Goal: Communication & Community: Share content

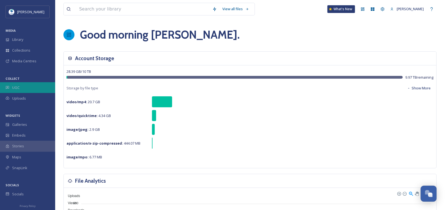
click at [16, 83] on div "UGC" at bounding box center [27, 87] width 55 height 11
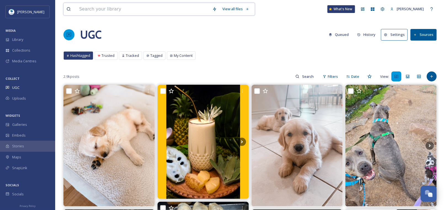
click at [84, 9] on input at bounding box center [142, 9] width 133 height 12
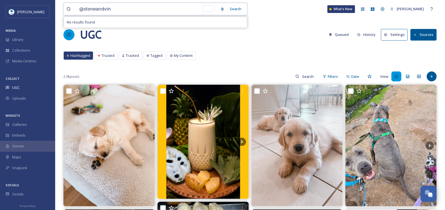
type input "@stoneandvine"
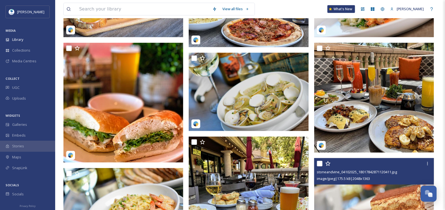
scroll to position [138, 0]
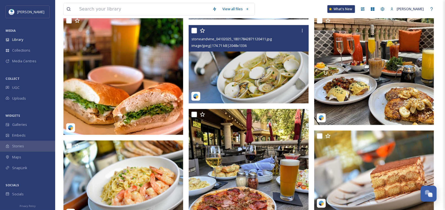
click at [240, 75] on img at bounding box center [249, 64] width 120 height 78
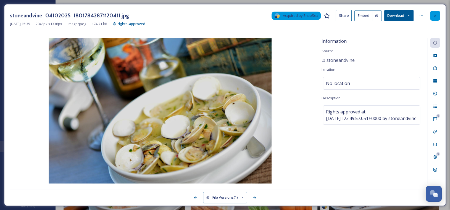
click at [435, 15] on icon at bounding box center [435, 15] width 2 height 2
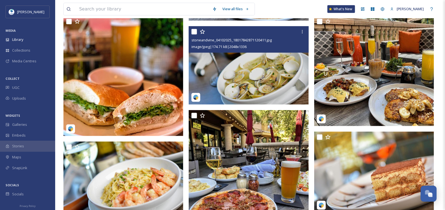
click at [240, 71] on img at bounding box center [249, 65] width 120 height 78
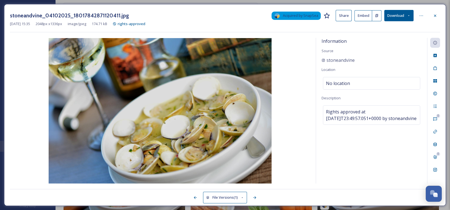
click at [409, 17] on icon at bounding box center [409, 16] width 4 height 4
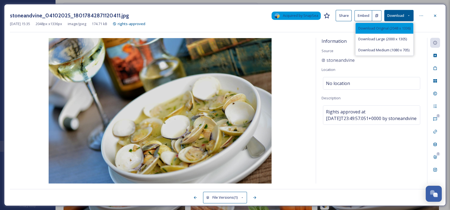
click at [373, 26] on span "Download Original (2048 x 1336)" at bounding box center [384, 28] width 52 height 5
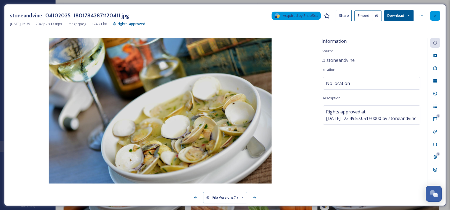
click at [434, 15] on icon at bounding box center [435, 15] width 2 height 2
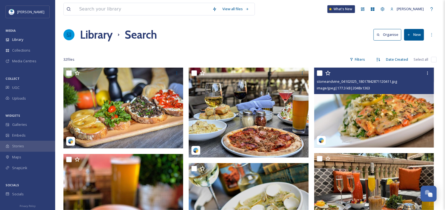
click at [368, 120] on img at bounding box center [374, 108] width 120 height 80
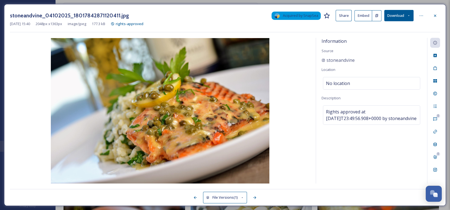
click at [410, 17] on icon at bounding box center [409, 16] width 4 height 4
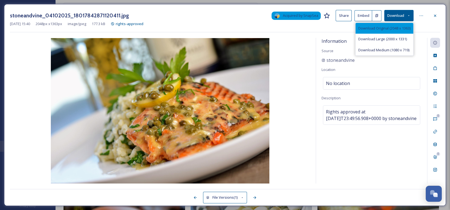
click at [382, 28] on span "Download Original (2048 x 1363)" at bounding box center [384, 28] width 52 height 5
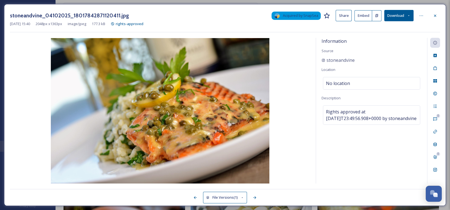
click at [436, 17] on icon at bounding box center [435, 16] width 4 height 4
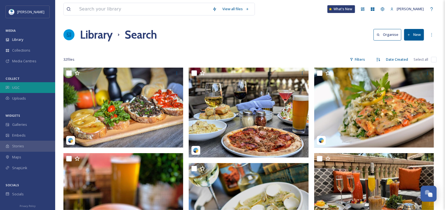
click at [13, 89] on span "UGC" at bounding box center [15, 87] width 7 height 5
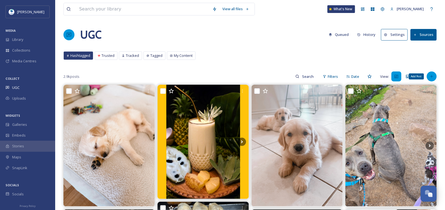
click at [433, 76] on icon at bounding box center [432, 76] width 4 height 4
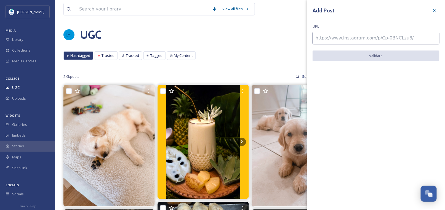
click at [321, 38] on input at bounding box center [376, 38] width 127 height 13
paste input "[URL][DOMAIN_NAME]"
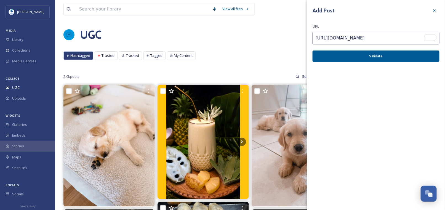
type input "[URL][DOMAIN_NAME]"
click at [368, 56] on button "Validate" at bounding box center [376, 56] width 127 height 11
click at [371, 54] on button "Add Post" at bounding box center [376, 56] width 127 height 11
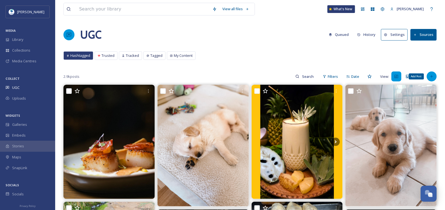
click at [434, 77] on icon at bounding box center [432, 76] width 4 height 4
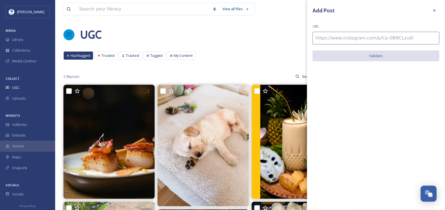
click at [334, 38] on input at bounding box center [376, 38] width 127 height 13
paste input "[URL][DOMAIN_NAME]"
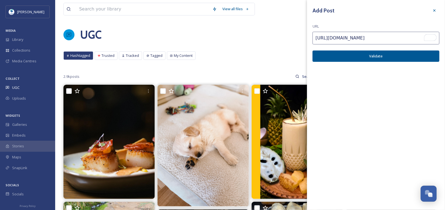
type input "[URL][DOMAIN_NAME]"
click at [342, 59] on button "Validate" at bounding box center [376, 56] width 127 height 11
click at [375, 56] on button "Add Post" at bounding box center [376, 56] width 127 height 11
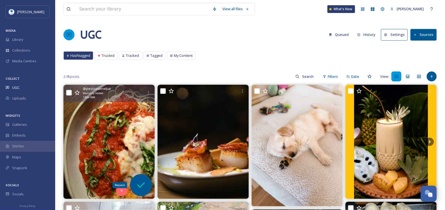
click at [144, 186] on icon at bounding box center [141, 185] width 11 height 11
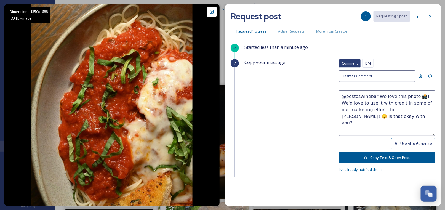
click at [366, 63] on span "DM" at bounding box center [369, 63] width 6 height 5
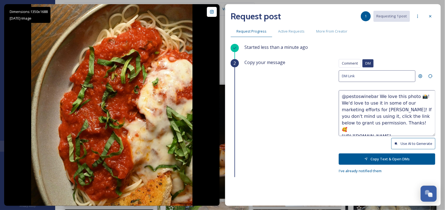
click at [362, 108] on textarea "@pestoswinebar We love this photo 📸! We'd love to use it in some of our marketi…" at bounding box center [387, 113] width 97 height 46
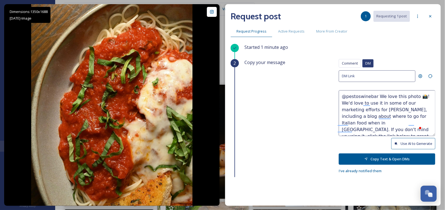
type textarea "@pestoswinebar We love this photo 📸! We'd love to use it in some of our marketi…"
click at [371, 158] on button "Copy Text & Open DMs" at bounding box center [387, 158] width 97 height 11
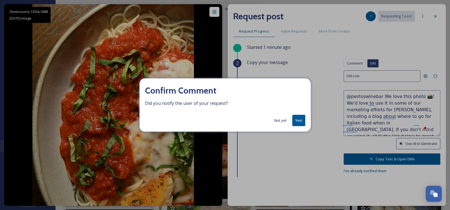
click at [299, 118] on button "Yes!" at bounding box center [298, 120] width 13 height 11
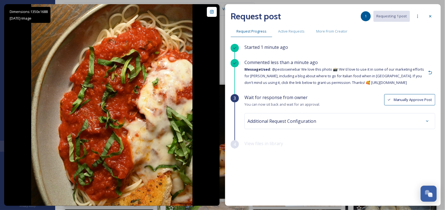
drag, startPoint x: 433, startPoint y: 18, endPoint x: 424, endPoint y: 37, distance: 21.1
click at [434, 8] on div "Request post 1 Requesting 1 post Request Progress Active Requests More From Cre…" at bounding box center [333, 105] width 216 height 202
click at [427, 118] on div at bounding box center [428, 121] width 10 height 10
click at [431, 17] on icon at bounding box center [430, 16] width 4 height 4
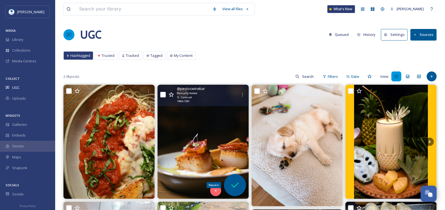
click at [239, 188] on icon at bounding box center [235, 185] width 11 height 11
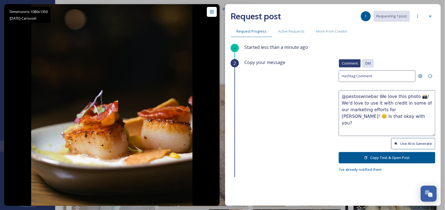
click at [366, 63] on span "DM" at bounding box center [369, 63] width 6 height 5
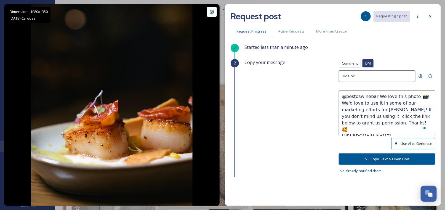
drag, startPoint x: 390, startPoint y: 95, endPoint x: 395, endPoint y: 95, distance: 5.3
click at [395, 95] on textarea "@pestoswinebar We love this photo 📸! We'd love to use it in some of our marketi…" at bounding box center [387, 113] width 97 height 46
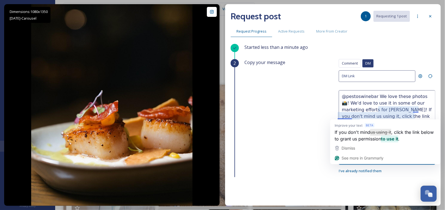
click at [351, 115] on textarea "@pestoswinebar We love these photos 📸! We'd love to use it in some of our marke…" at bounding box center [387, 113] width 97 height 46
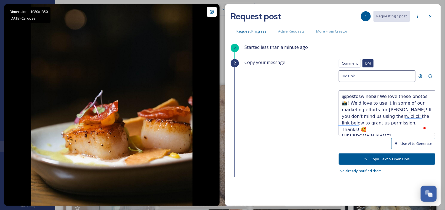
type textarea "@pestoswinebar We love these photos 📸! We'd love to use it in some of our marke…"
click at [369, 157] on button "Copy Text & Open DMs" at bounding box center [387, 158] width 97 height 11
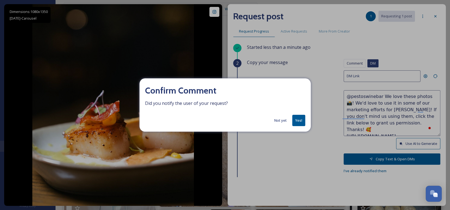
click at [298, 118] on button "Yes!" at bounding box center [298, 120] width 13 height 11
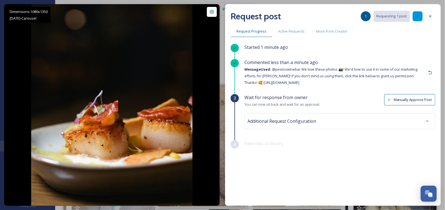
click at [417, 16] on icon at bounding box center [418, 16] width 4 height 4
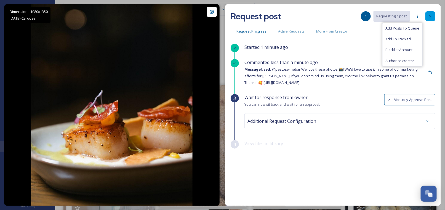
click at [431, 16] on icon at bounding box center [430, 16] width 4 height 4
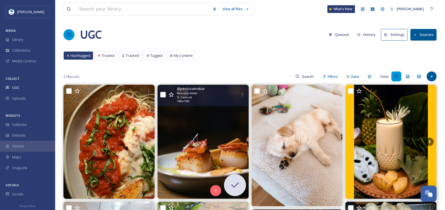
click at [242, 89] on div "@ pestoswinebar Manually Added Carousel 1080 x 1350" at bounding box center [203, 95] width 91 height 21
click at [243, 92] on icon at bounding box center [242, 94] width 4 height 4
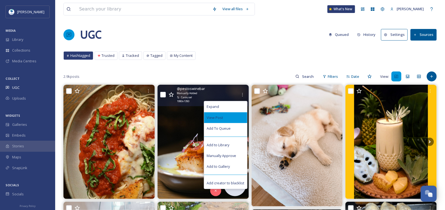
click at [216, 115] on span "View Post" at bounding box center [215, 117] width 16 height 5
